Goal: Find specific page/section: Find specific page/section

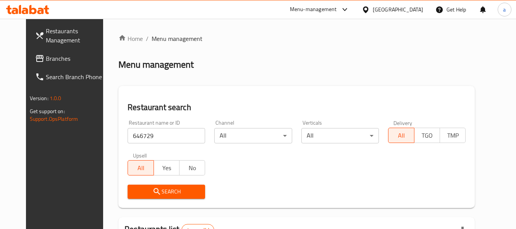
scroll to position [102, 0]
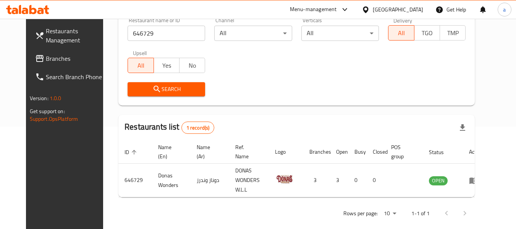
click at [411, 8] on div "[GEOGRAPHIC_DATA]" at bounding box center [398, 9] width 50 height 8
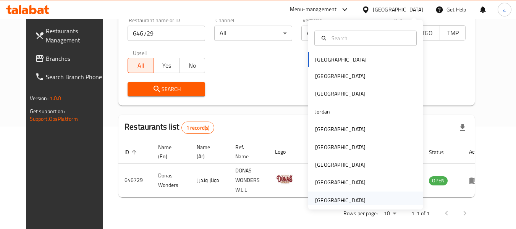
click at [318, 199] on div "[GEOGRAPHIC_DATA]" at bounding box center [340, 200] width 50 height 8
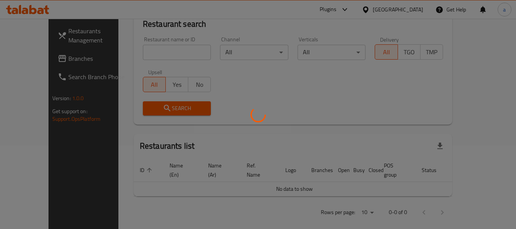
scroll to position [102, 0]
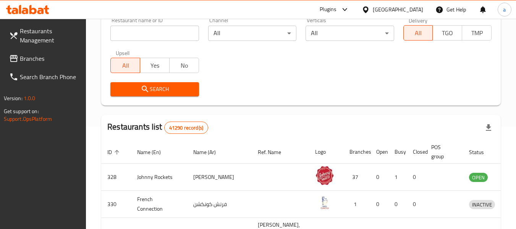
drag, startPoint x: 39, startPoint y: 59, endPoint x: 52, endPoint y: 58, distance: 13.1
click at [39, 59] on span "Branches" at bounding box center [50, 58] width 60 height 9
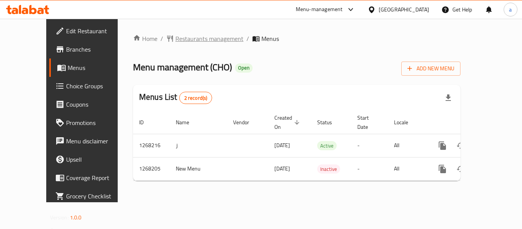
click at [188, 37] on span "Restaurants management" at bounding box center [209, 38] width 68 height 9
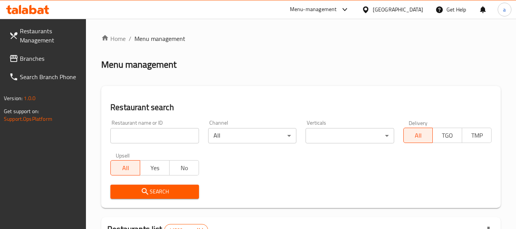
click at [163, 138] on input "search" at bounding box center [154, 135] width 88 height 15
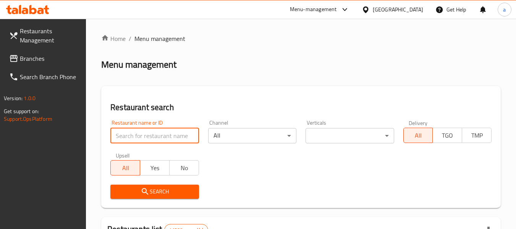
paste input "688024"
type input "688024"
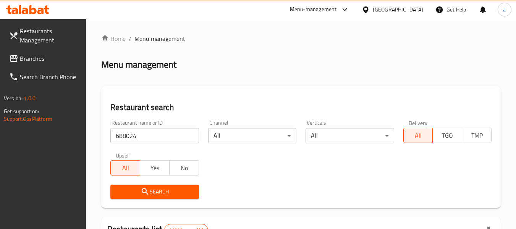
click at [179, 183] on div "Search" at bounding box center [154, 191] width 97 height 23
click at [179, 185] on button "Search" at bounding box center [154, 192] width 88 height 14
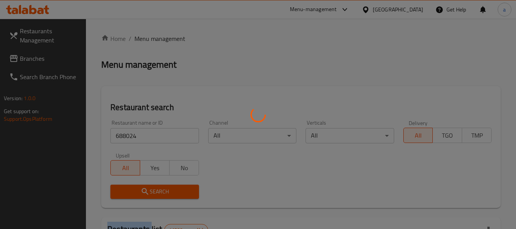
click at [179, 184] on div at bounding box center [258, 114] width 516 height 229
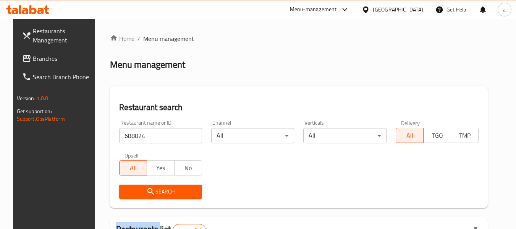
scroll to position [102, 0]
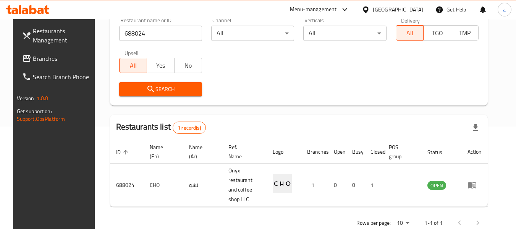
click at [305, 213] on div "Rows per page: 10 1-1 of 1" at bounding box center [299, 223] width 378 height 20
click at [44, 58] on span "Branches" at bounding box center [63, 58] width 60 height 9
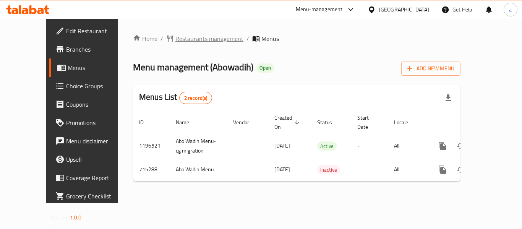
click at [178, 37] on span "Restaurants management" at bounding box center [209, 38] width 68 height 9
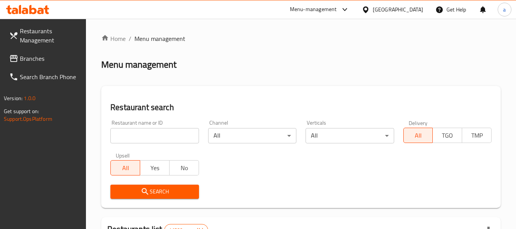
click at [164, 136] on input "search" at bounding box center [154, 135] width 88 height 15
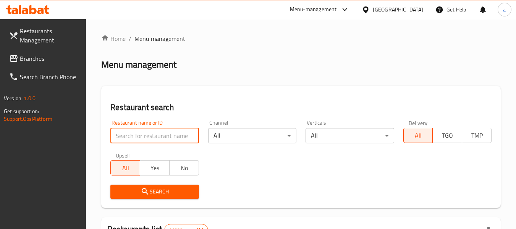
paste input "645526"
type input "645526"
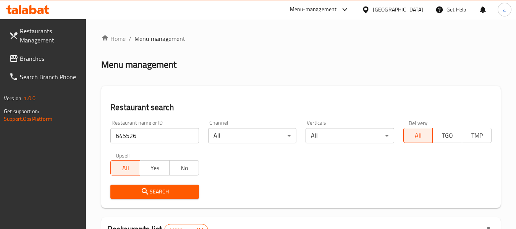
click at [170, 194] on span "Search" at bounding box center [155, 192] width 76 height 10
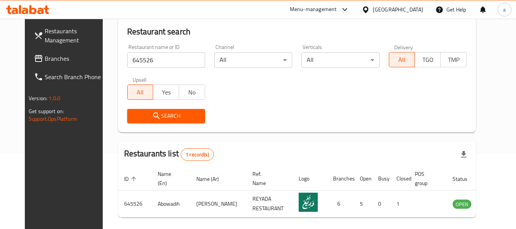
scroll to position [102, 0]
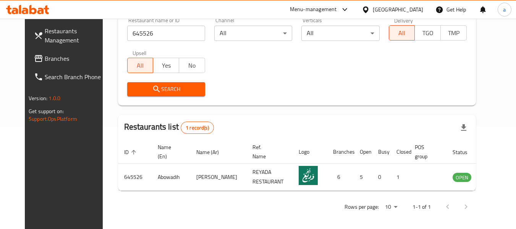
click at [390, 10] on div "[GEOGRAPHIC_DATA]" at bounding box center [398, 9] width 50 height 8
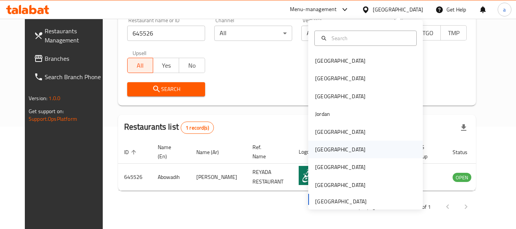
click at [328, 144] on div "Oman" at bounding box center [340, 150] width 63 height 18
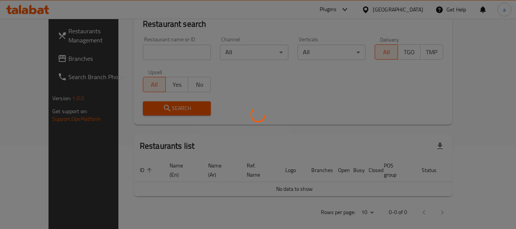
scroll to position [102, 0]
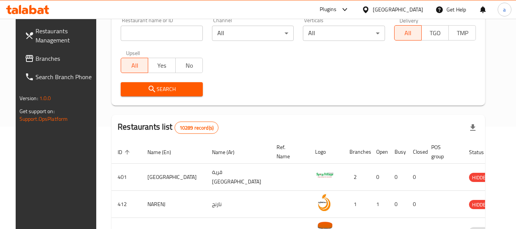
click at [36, 63] on span "Branches" at bounding box center [66, 58] width 60 height 9
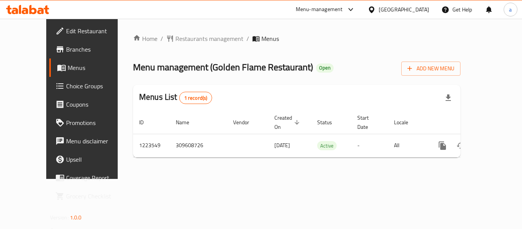
click at [376, 6] on icon at bounding box center [372, 10] width 8 height 8
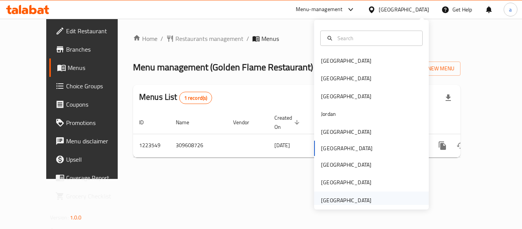
click at [338, 200] on div "[GEOGRAPHIC_DATA]" at bounding box center [346, 200] width 50 height 8
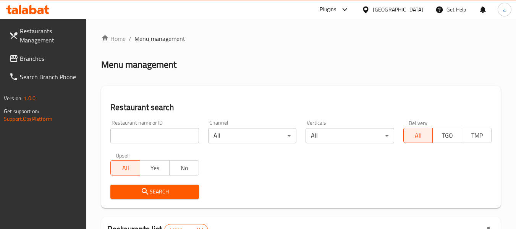
click at [51, 56] on span "Branches" at bounding box center [50, 58] width 60 height 9
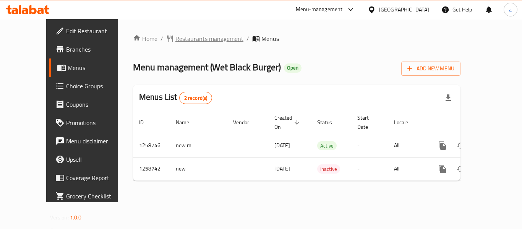
click at [184, 39] on span "Restaurants management" at bounding box center [209, 38] width 68 height 9
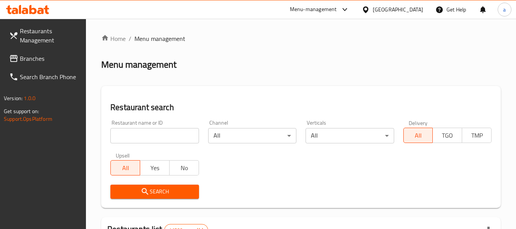
click at [158, 138] on input "search" at bounding box center [154, 135] width 88 height 15
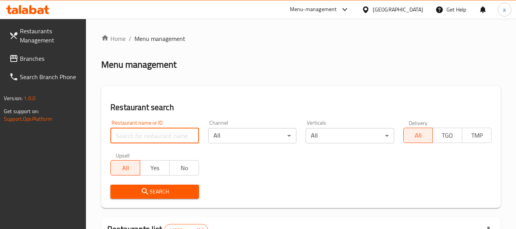
paste input "684140"
type input "684140"
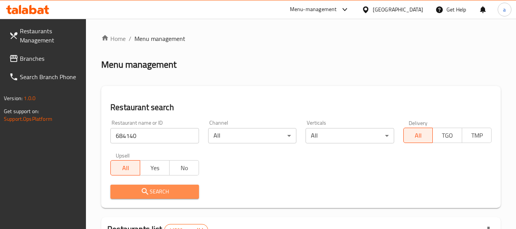
click at [159, 191] on span "Search" at bounding box center [155, 192] width 76 height 10
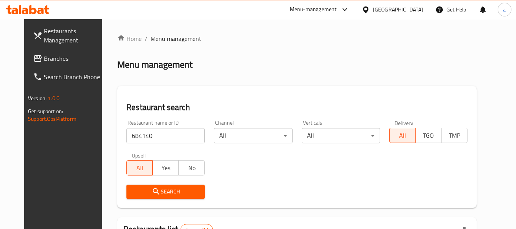
scroll to position [102, 0]
